Goal: Task Accomplishment & Management: Manage account settings

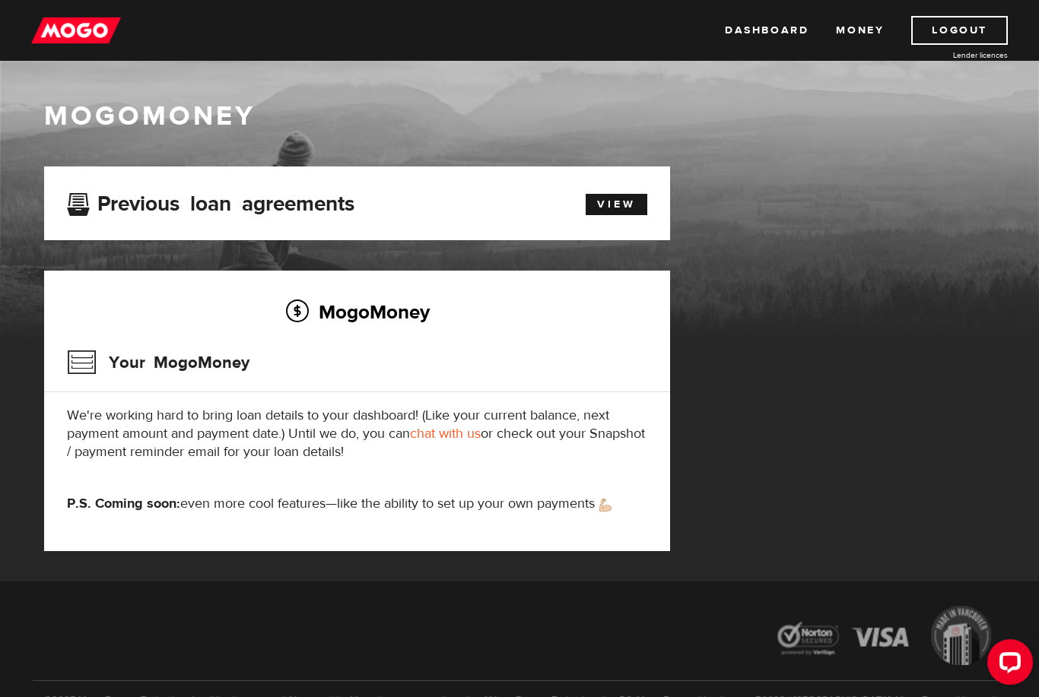
click at [618, 214] on link "View" at bounding box center [616, 204] width 62 height 21
click at [861, 32] on link "Money" at bounding box center [860, 30] width 48 height 29
click at [189, 376] on h3 "Your MogoMoney" at bounding box center [158, 363] width 182 height 40
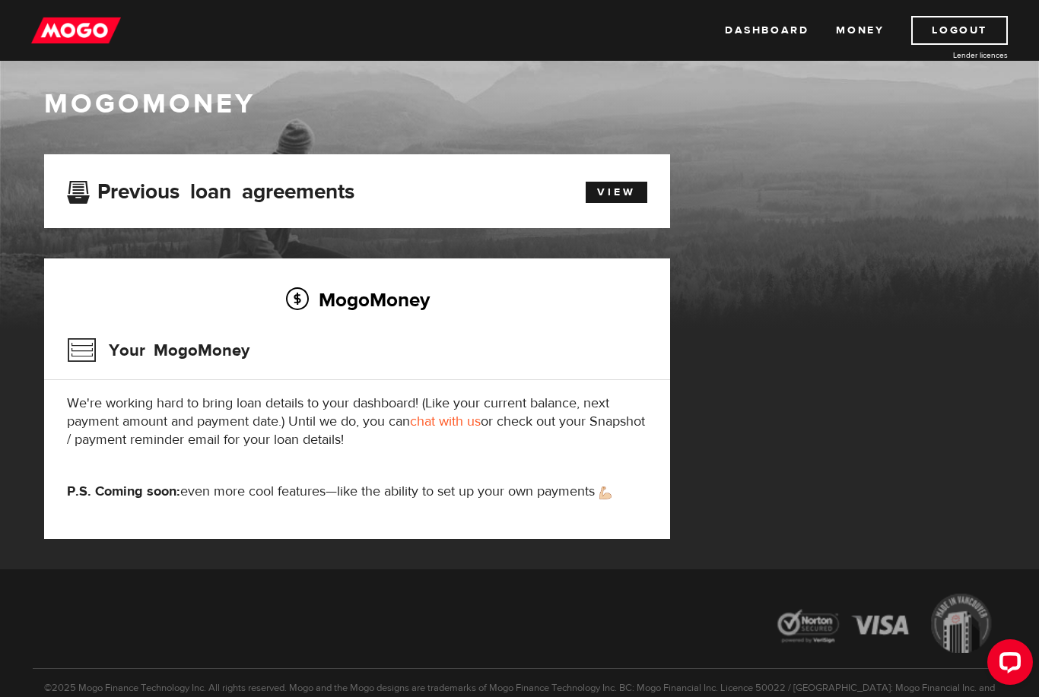
scroll to position [13, 0]
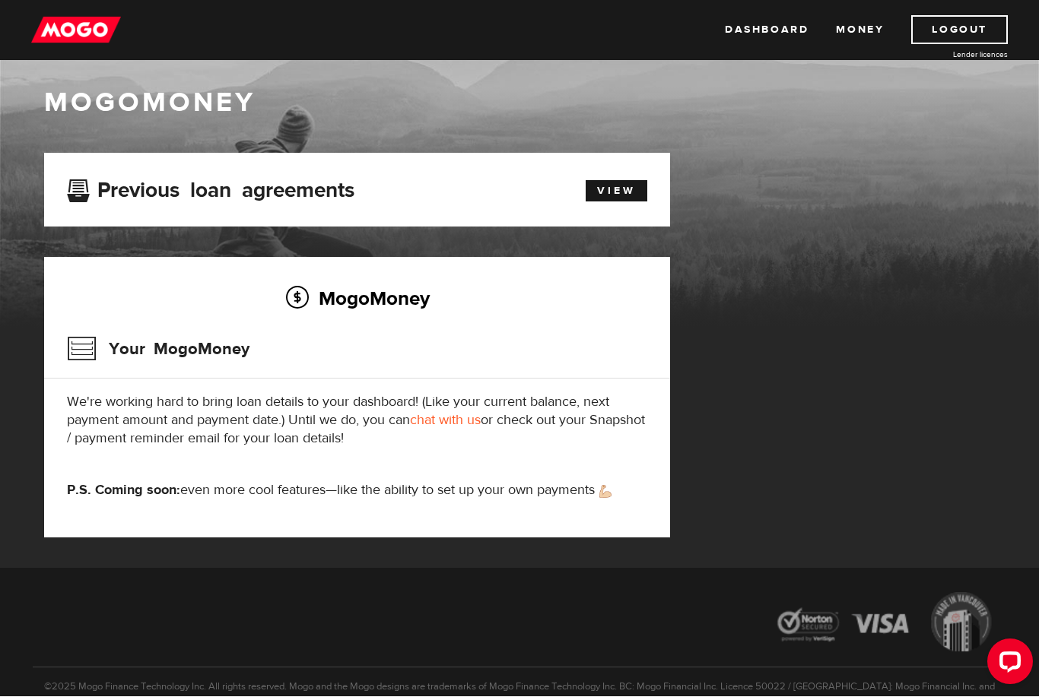
click at [244, 198] on h3 "Previous loan agreements" at bounding box center [210, 189] width 287 height 20
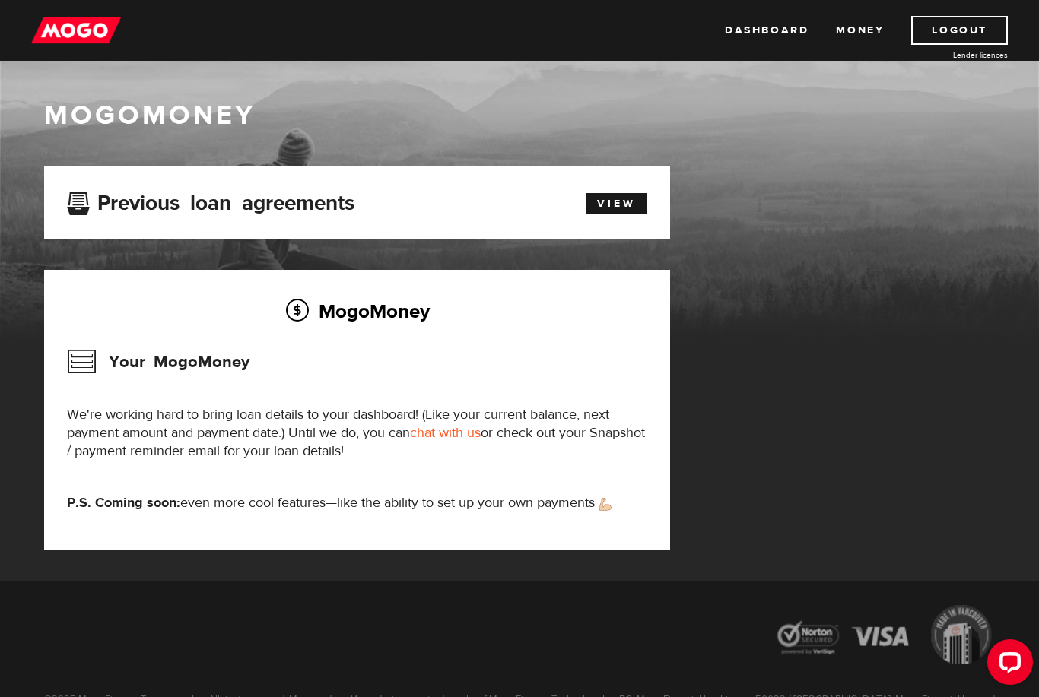
scroll to position [2, 0]
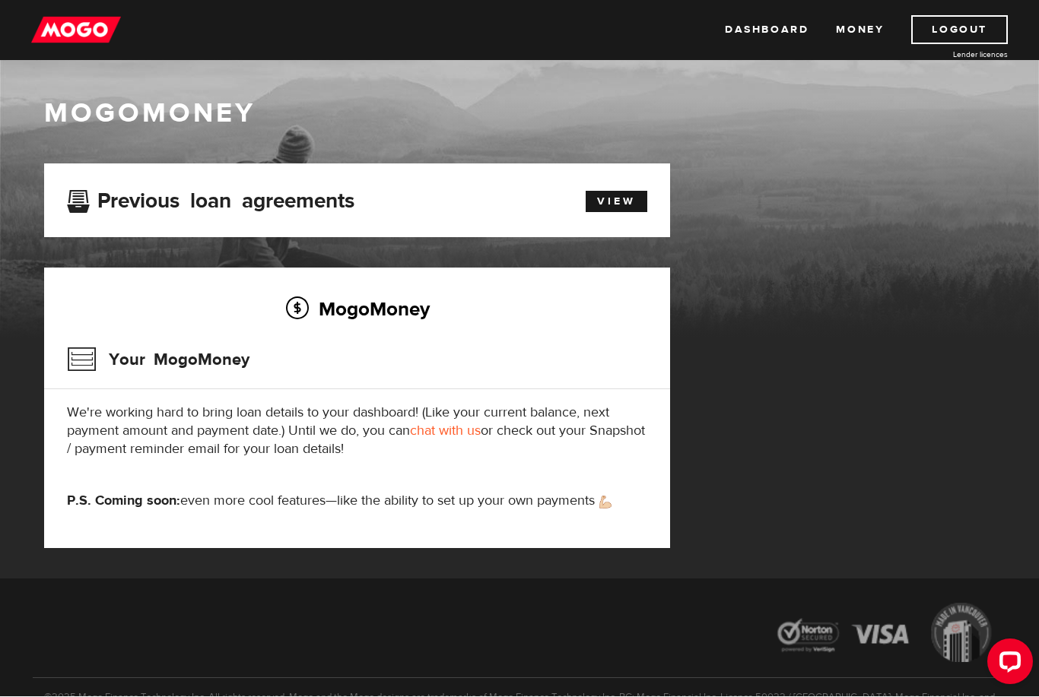
click at [860, 27] on link "Money" at bounding box center [860, 30] width 48 height 29
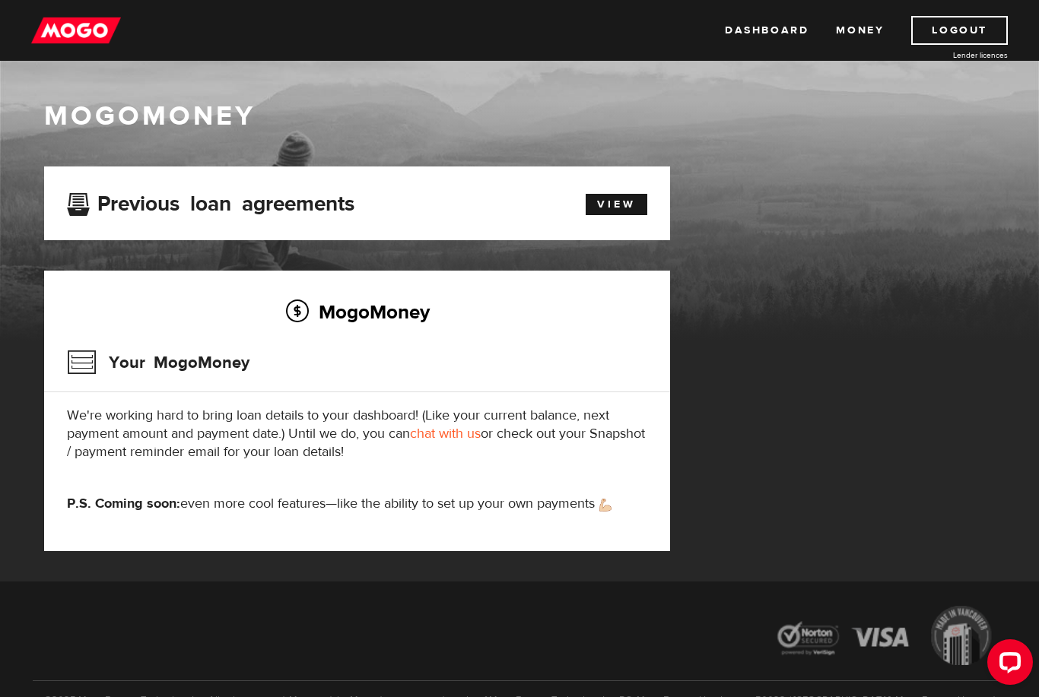
click at [759, 30] on link "Dashboard" at bounding box center [767, 30] width 84 height 29
click at [619, 191] on div "View" at bounding box center [608, 202] width 100 height 26
click at [626, 191] on div "View" at bounding box center [608, 202] width 100 height 26
click at [607, 199] on link "View" at bounding box center [616, 204] width 62 height 21
